Goal: Contribute content: Add original content to the website for others to see

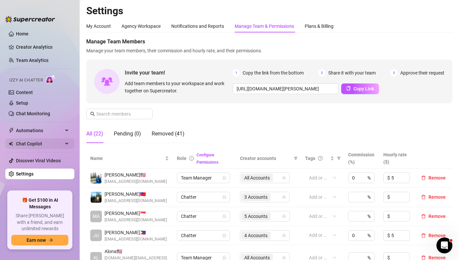
click at [36, 142] on span "Chat Copilot" at bounding box center [39, 144] width 47 height 11
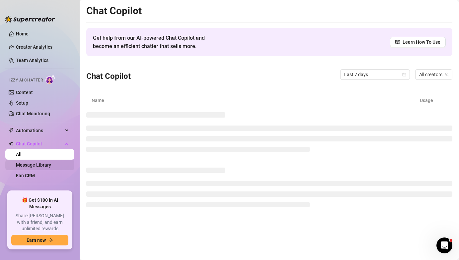
click at [45, 166] on link "Message Library" at bounding box center [33, 164] width 35 height 5
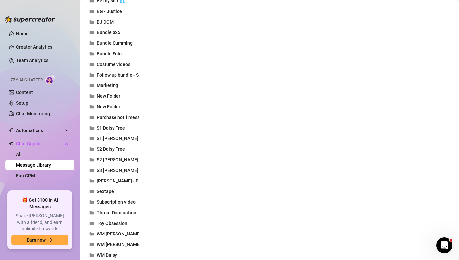
scroll to position [325, 0]
click at [120, 90] on button "Marketing" at bounding box center [112, 85] width 53 height 11
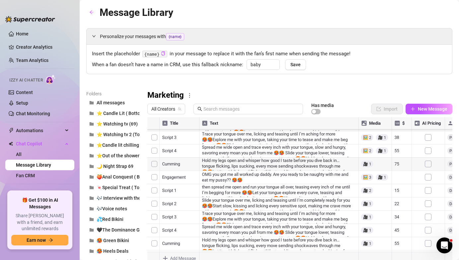
click at [174, 101] on div "Marketing All Creators Has media Import New Message Title Text Media $ AI Prici…" at bounding box center [299, 177] width 305 height 175
click at [173, 109] on span "All Creators" at bounding box center [166, 109] width 30 height 10
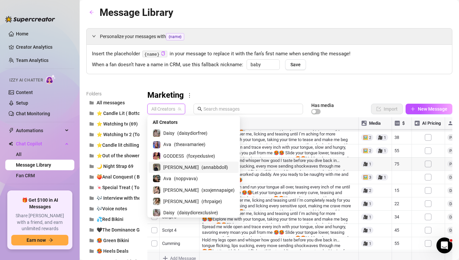
scroll to position [35, 0]
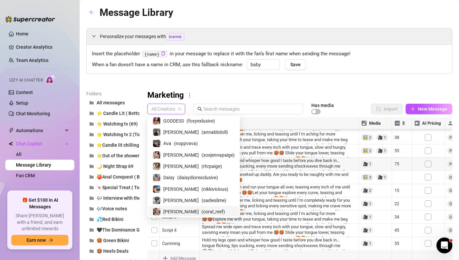
click at [204, 213] on div "[PERSON_NAME] ( coral_reef )" at bounding box center [194, 212] width 82 height 8
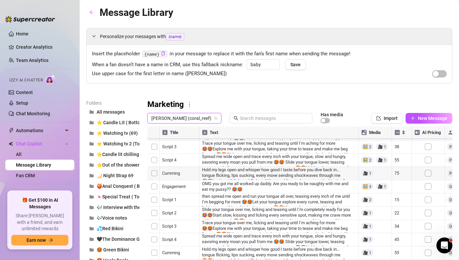
click at [365, 127] on div at bounding box center [299, 201] width 305 height 148
click at [386, 120] on span "Import" at bounding box center [390, 118] width 14 height 5
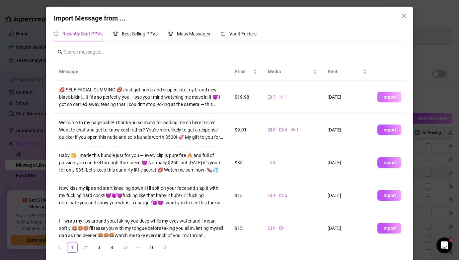
click at [391, 94] on span "Import" at bounding box center [389, 96] width 14 height 5
type textarea "💋 SELF FACIAL CUMMING 💋 Just got home and slipped into my brand new black bikin…"
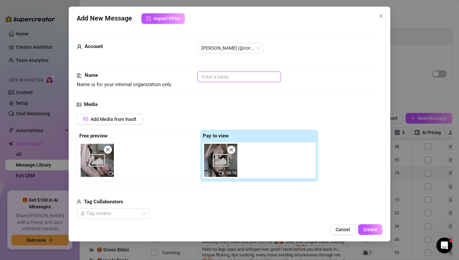
click at [255, 81] on input "text" at bounding box center [238, 77] width 83 height 11
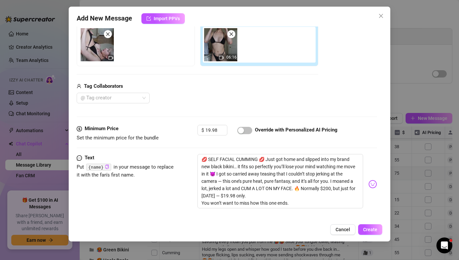
scroll to position [123, 0]
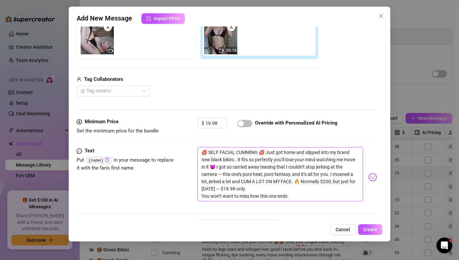
type input "Self facial"
click at [265, 154] on textarea "💋 SELF FACIAL CUMMING 💋 Just got home and slipped into my brand new black bikin…" at bounding box center [279, 174] width 165 height 54
type textarea "💋 SELF FACIAL CUMMING 💋 Just got home and slipped into my brand new black bikin…"
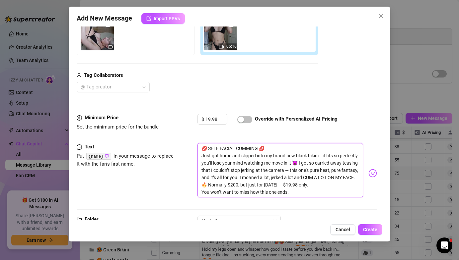
scroll to position [129, 0]
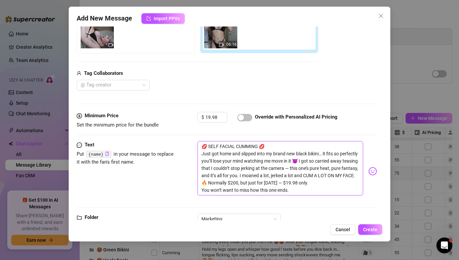
type textarea "💋 SELF FACIAL CUMMING 💋 Just got home and slipped into my brand new black bikin…"
drag, startPoint x: 323, startPoint y: 154, endPoint x: 238, endPoint y: 182, distance: 89.6
click at [238, 182] on textarea "💋 SELF FACIAL CUMMING 💋 Just got home and slipped into my brand new black bikin…" at bounding box center [279, 168] width 165 height 54
paste textarea "stroked my cock while moaning so hard... teased you a lot and pretended you are…"
type textarea "💋 SELF FACIAL CUMMING 💋 Just got home and slipped into my brand new black bikin…"
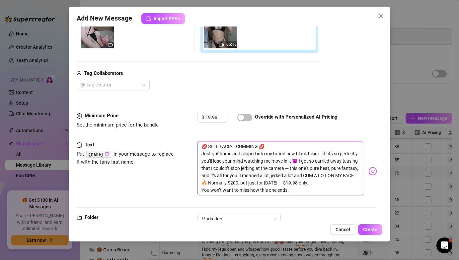
type textarea "💋 SELF FACIAL CUMMING 💋 Just got home and slipped into my brand new black bikin…"
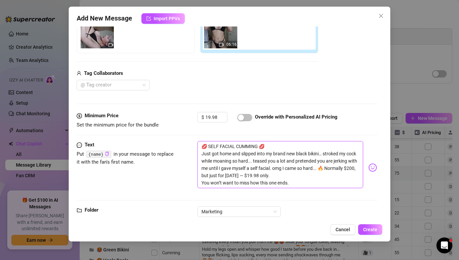
click at [291, 168] on textarea "💋 SELF FACIAL CUMMING 💋 Just got home and slipped into my brand new black bikin…" at bounding box center [279, 164] width 165 height 47
click at [320, 167] on textarea "💋 SELF FACIAL CUMMING 💋 Just got home and slipped into my brand new black bikin…" at bounding box center [279, 164] width 165 height 47
type textarea "💋 SELF FACIAL CUMMING 💋 Just got home and slipped into my brand new black bikin…"
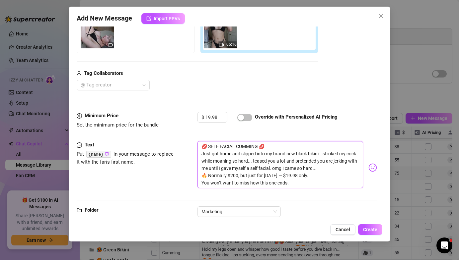
click at [266, 147] on textarea "💋 SELF FACIAL CUMMING 💋 Just got home and slipped into my brand new black bikin…" at bounding box center [279, 164] width 165 height 47
type textarea "💋 SELF FACIAL CUMMING 💋 Just got home and slipped into my brand new black bikin…"
type textarea "💋 SELF FACIAL CUMMING Just got home and slipped into my brand new black bikini……"
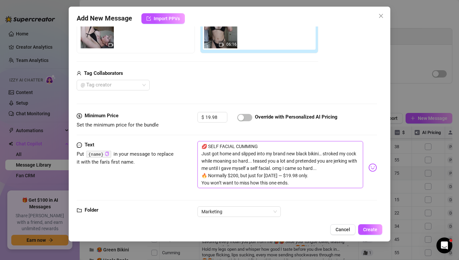
paste textarea "💦"
type textarea "💋 SELF FACIAL CUMMING 💦 Just got home and slipped into my brand new black bikin…"
click at [205, 146] on textarea "💋 SELF FACIAL CUMMING 💦 Just got home and slipped into my brand new black bikin…" at bounding box center [279, 164] width 165 height 47
type textarea "SELF FACIAL CUMMING 💦 Just got home and slipped into my brand new black bikini……"
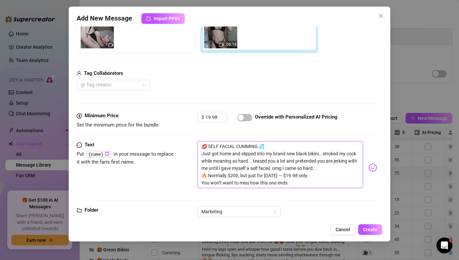
type textarea "SELF FACIAL CUMMING 💦 Just got home and slipped into my brand new black bikini……"
paste textarea "💦"
type textarea "💦 SELF FACIAL CUMMING 💦 Just got home and slipped into my brand new black bikin…"
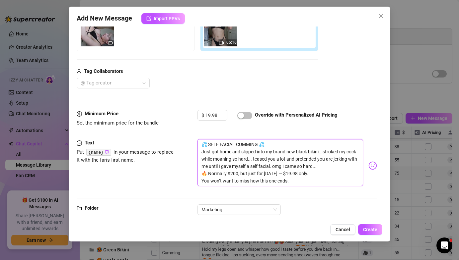
type textarea "💦 SELF FACIAL CUMMING 💦 Just got home and slipped into my brand new black bikin…"
click at [259, 146] on textarea "💦 SELF FACIAL CUMMING 💦 Just got home and slipped into my brand new black bikin…" at bounding box center [279, 162] width 165 height 47
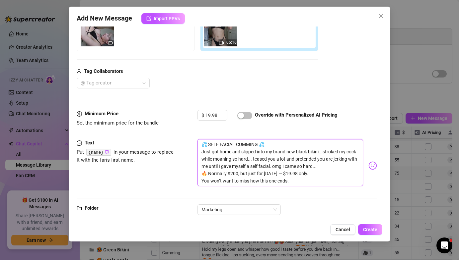
type textarea "💦 SELF FACIAL CUMMING 💦 Just got home and slipped into my brand new black bikin…"
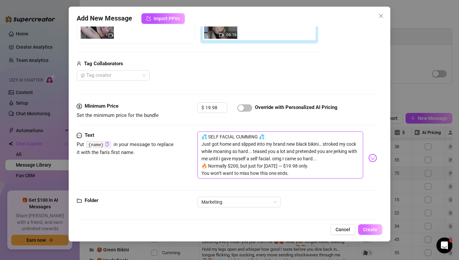
type textarea "💦 SELF FACIAL CUMMING 💦 Just got home and slipped into my brand new black bikin…"
click at [365, 227] on button "Create" at bounding box center [370, 229] width 24 height 11
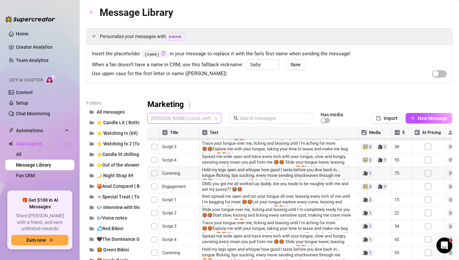
click at [165, 118] on span "[PERSON_NAME] (coral_reef)" at bounding box center [184, 118] width 66 height 10
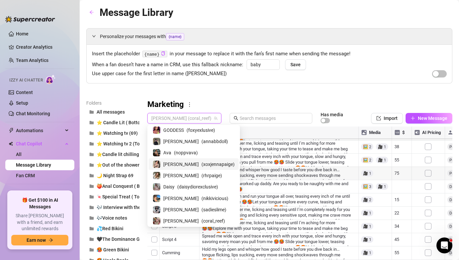
click at [205, 175] on div "[PERSON_NAME] ( rhrpaige )" at bounding box center [194, 176] width 82 height 8
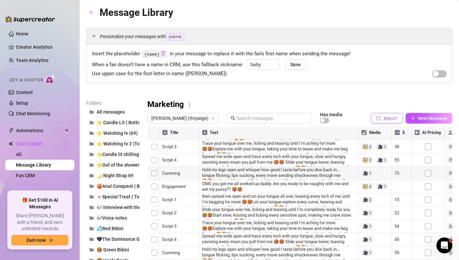
click at [390, 117] on span "Import" at bounding box center [390, 118] width 14 height 5
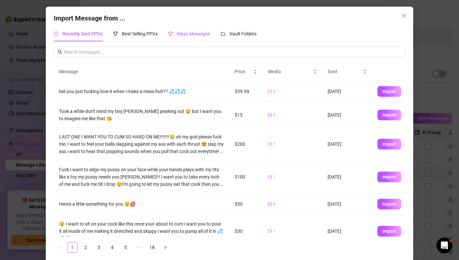
click at [207, 30] on div "Mass Messages" at bounding box center [189, 33] width 42 height 7
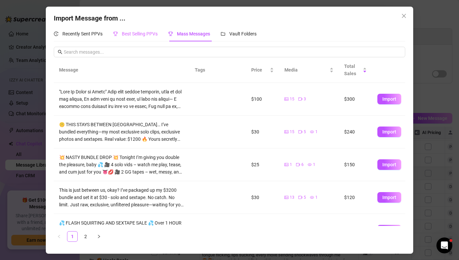
click at [146, 29] on div "Best Selling PPVs" at bounding box center [135, 33] width 44 height 15
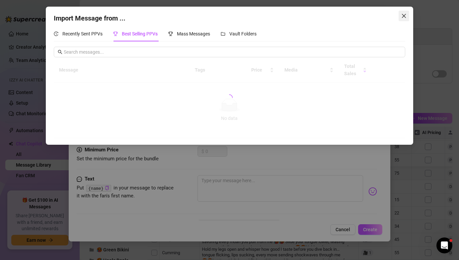
click at [400, 17] on span "Close" at bounding box center [403, 15] width 11 height 5
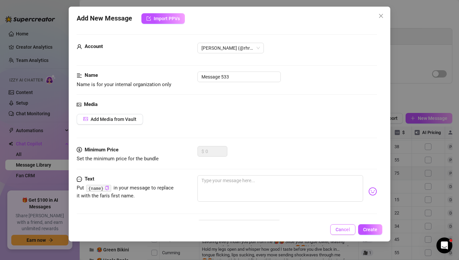
click at [347, 230] on span "Cancel" at bounding box center [342, 229] width 15 height 5
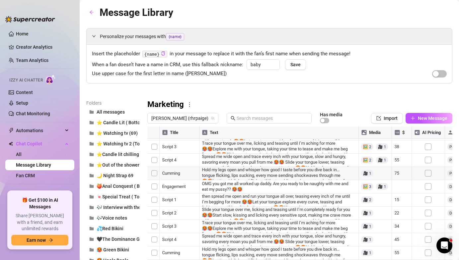
click at [181, 130] on div at bounding box center [299, 201] width 305 height 148
click at [177, 120] on span "[PERSON_NAME] (rhrpaige)" at bounding box center [182, 118] width 63 height 10
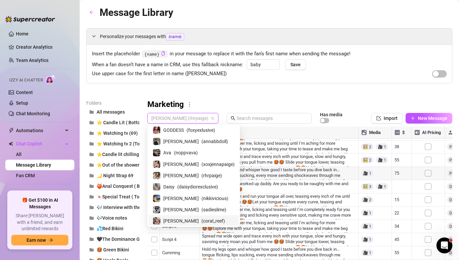
click at [192, 217] on div "[PERSON_NAME] ( coral_reef )" at bounding box center [194, 221] width 82 height 8
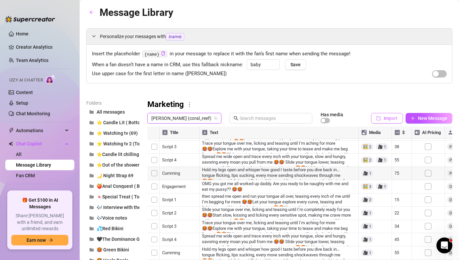
click at [390, 116] on span "Import" at bounding box center [390, 118] width 14 height 5
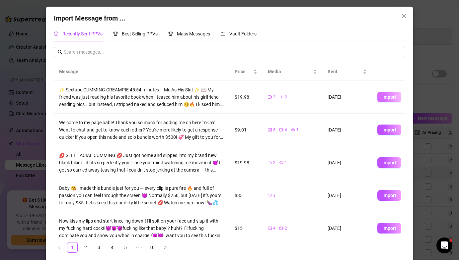
click at [385, 97] on span "Import" at bounding box center [389, 96] width 14 height 5
type textarea "✨ Sextape CUMMING CREAMPIE 45:54 minutes – Me As His Slut ✨ 📖 My friend was jus…"
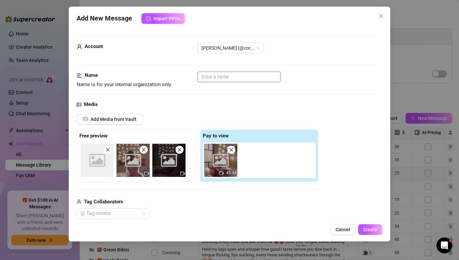
click at [263, 75] on input "text" at bounding box center [238, 77] width 83 height 11
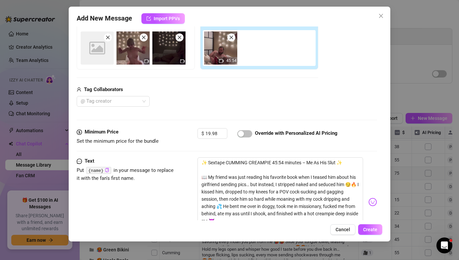
scroll to position [180, 0]
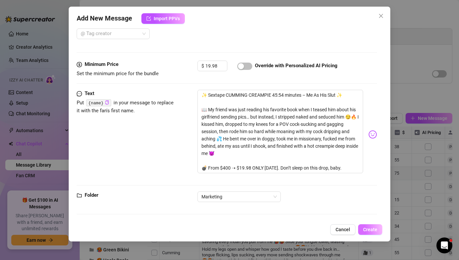
type input "45:54 Creampie"
click at [369, 227] on span "Create" at bounding box center [370, 229] width 14 height 5
